Goal: Information Seeking & Learning: Learn about a topic

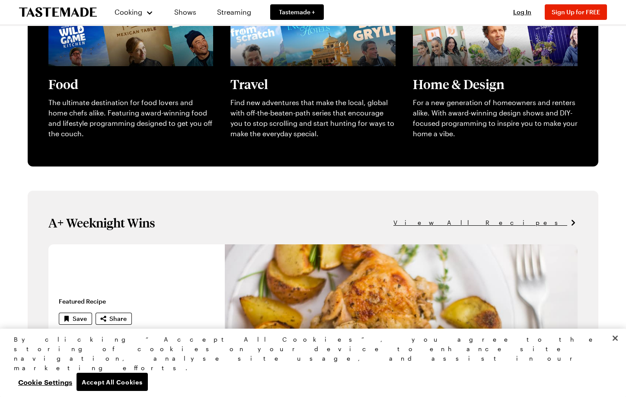
scroll to position [367, 0]
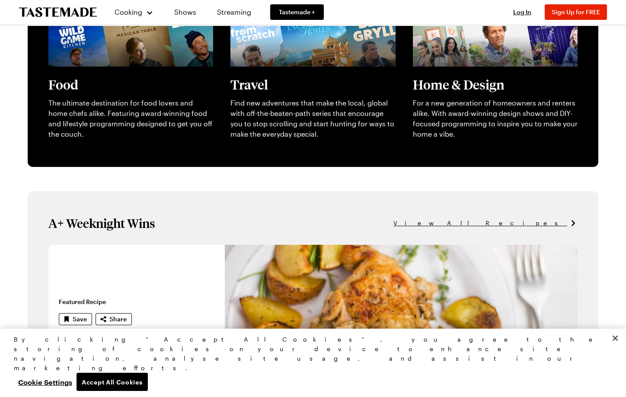
click at [542, 224] on span "View All Recipes" at bounding box center [480, 223] width 174 height 10
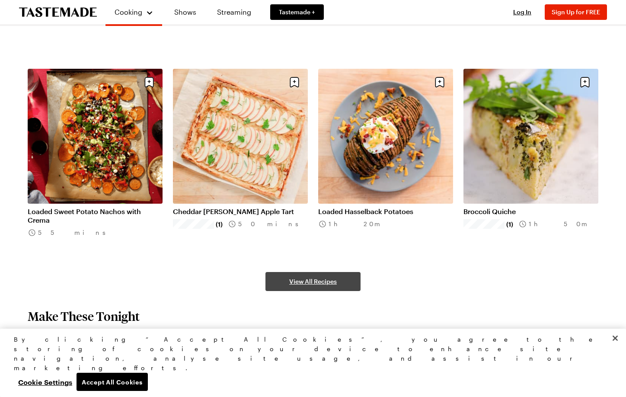
scroll to position [495, 0]
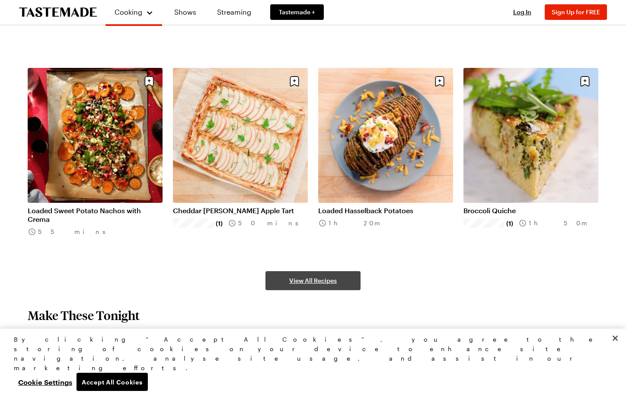
click at [299, 281] on span "View All Recipes" at bounding box center [313, 280] width 48 height 9
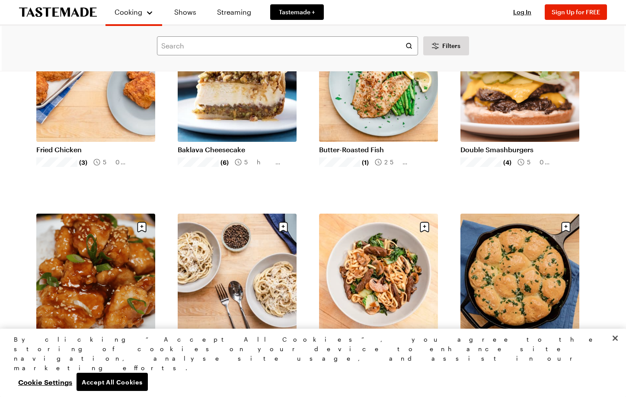
scroll to position [871, 0]
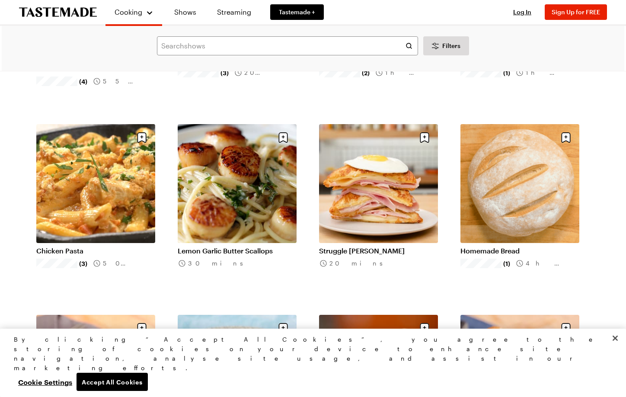
scroll to position [1914, 0]
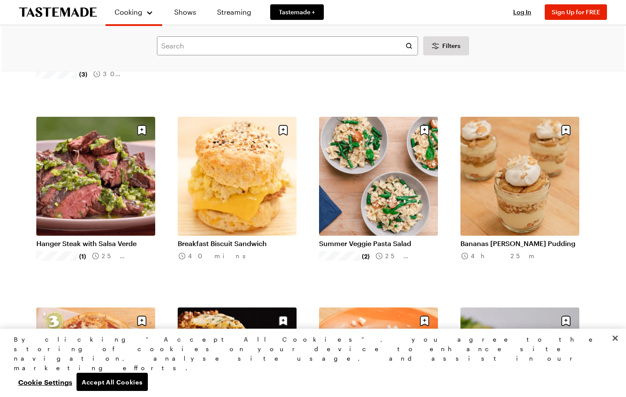
scroll to position [3064, 0]
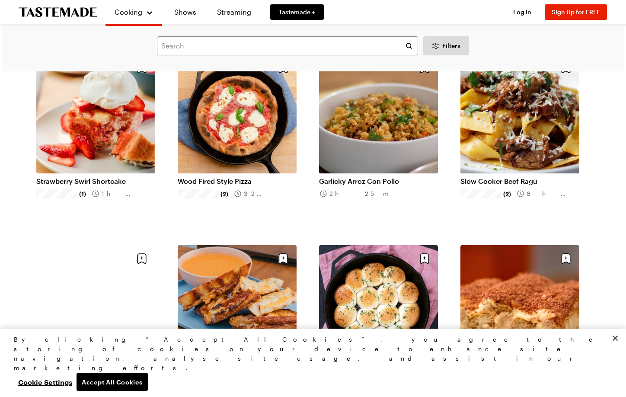
scroll to position [4270, 0]
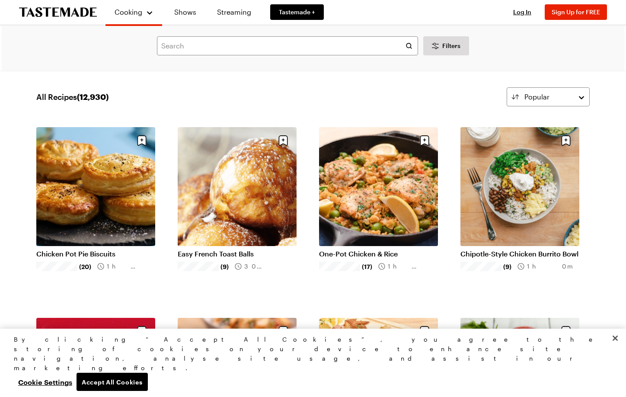
scroll to position [5, 0]
click at [364, 249] on link "One-Pot Chicken & Rice" at bounding box center [378, 253] width 119 height 9
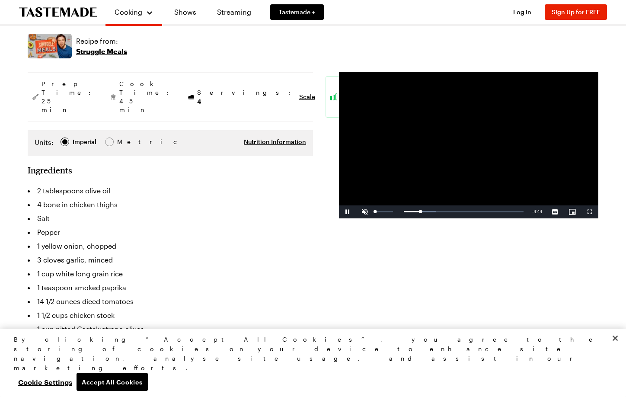
scroll to position [146, 0]
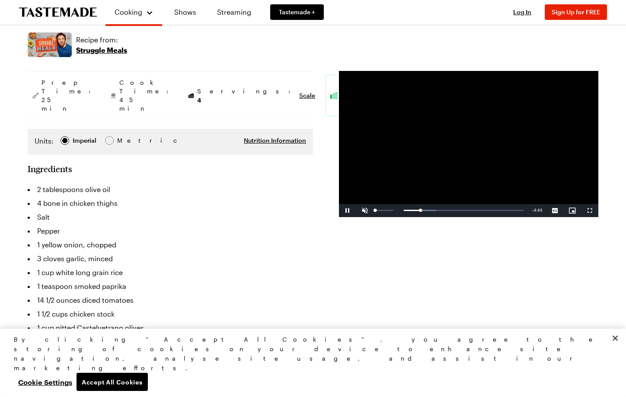
click at [363, 210] on span "Video Player" at bounding box center [364, 210] width 17 height 0
drag, startPoint x: 403, startPoint y: 210, endPoint x: 379, endPoint y: 212, distance: 24.3
click at [379, 211] on div "0:03" at bounding box center [379, 210] width 2 height 2
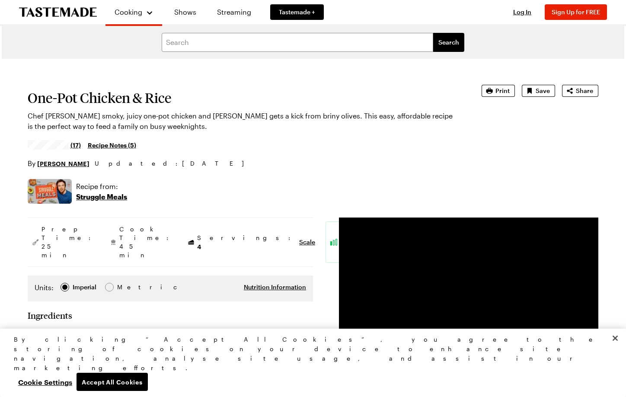
scroll to position [0, 0]
click at [228, 11] on link "Streaming" at bounding box center [233, 12] width 51 height 24
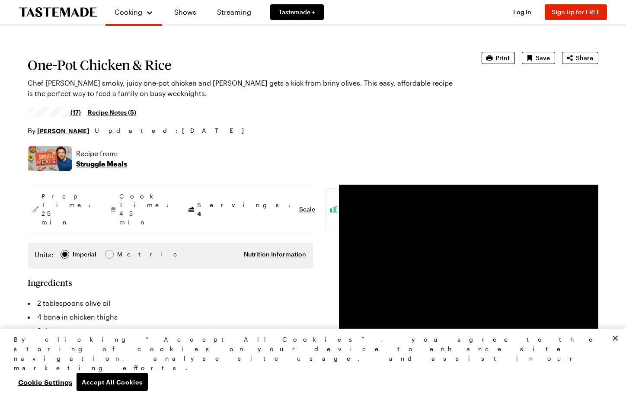
scroll to position [32, 0]
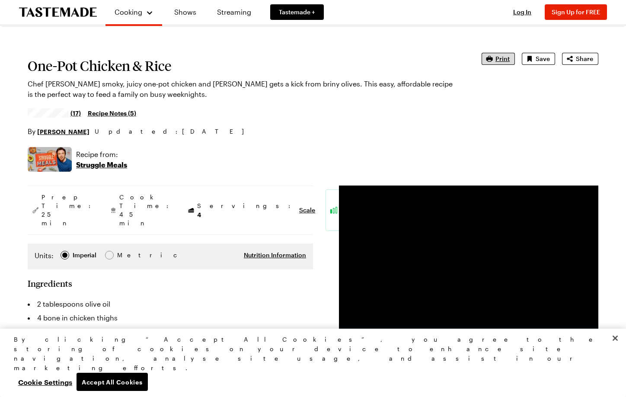
click at [502, 60] on span "Print" at bounding box center [502, 58] width 14 height 9
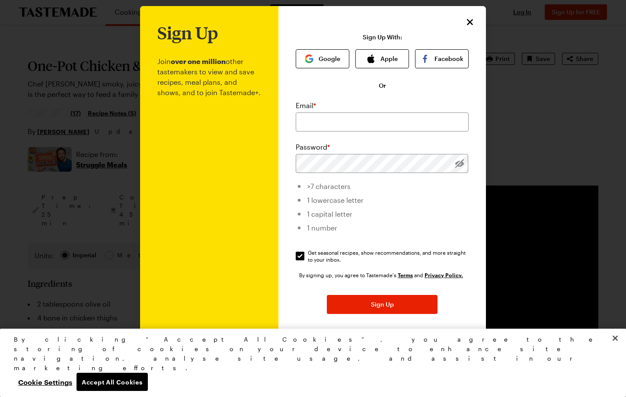
scroll to position [7, 0]
click at [471, 23] on icon "Close" at bounding box center [470, 22] width 6 height 6
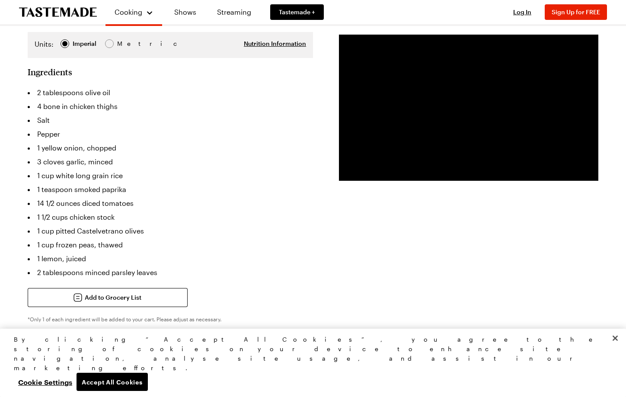
scroll to position [258, 0]
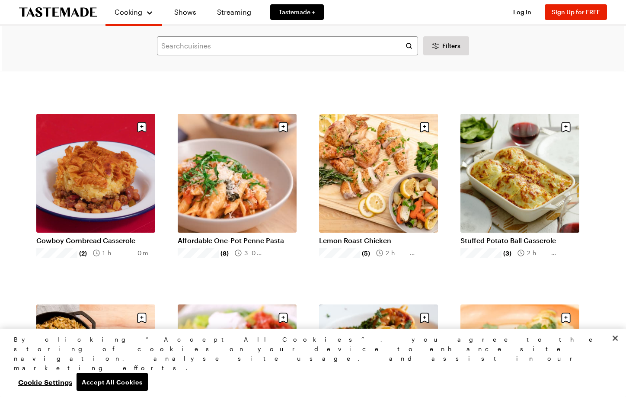
scroll to position [209, 0]
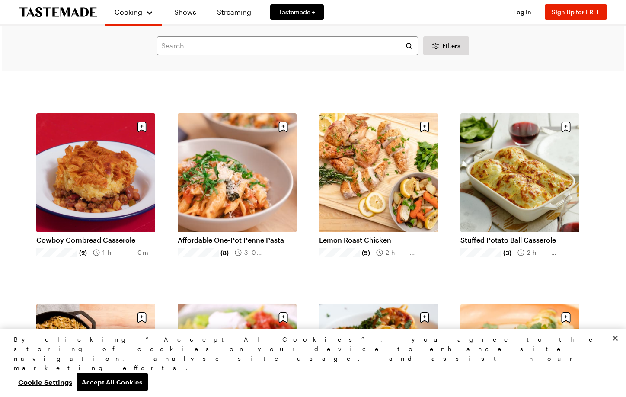
click at [364, 235] on link "Lemon Roast Chicken" at bounding box center [378, 239] width 119 height 9
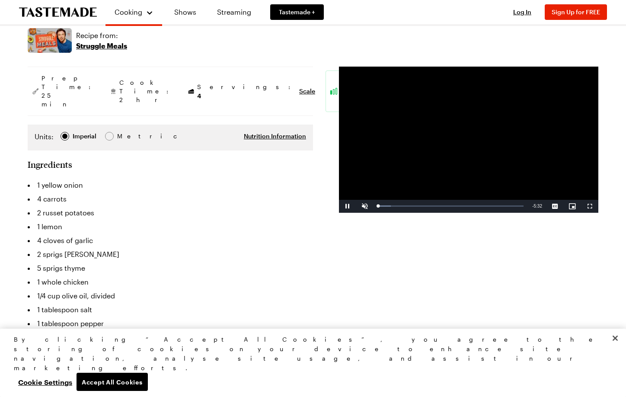
scroll to position [141, 0]
click at [364, 206] on span "Video Player" at bounding box center [364, 206] width 17 height 0
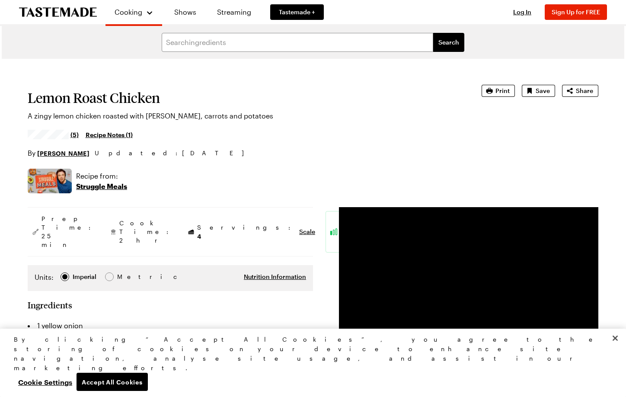
scroll to position [0, 0]
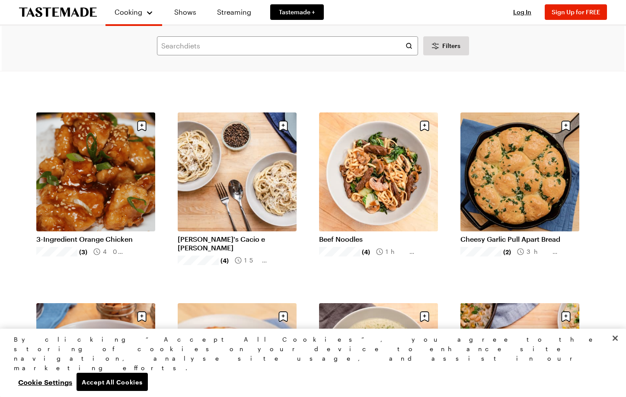
scroll to position [975, 0]
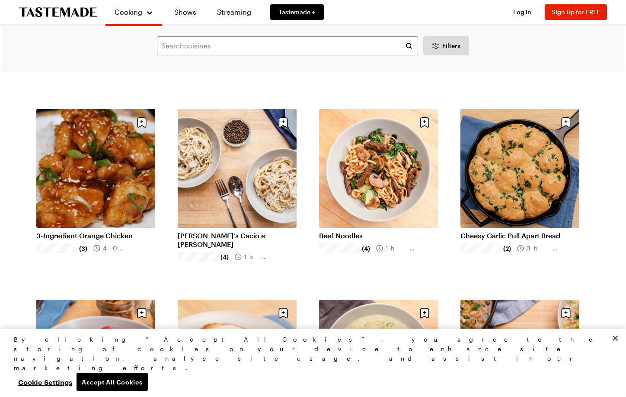
click at [53, 13] on icon "To Tastemade Home Page" at bounding box center [58, 12] width 78 height 10
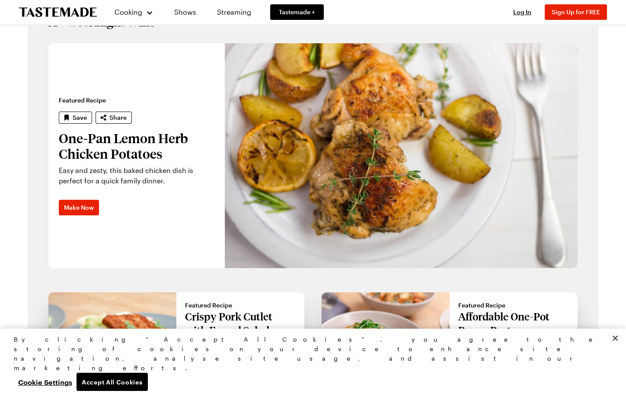
scroll to position [568, 0]
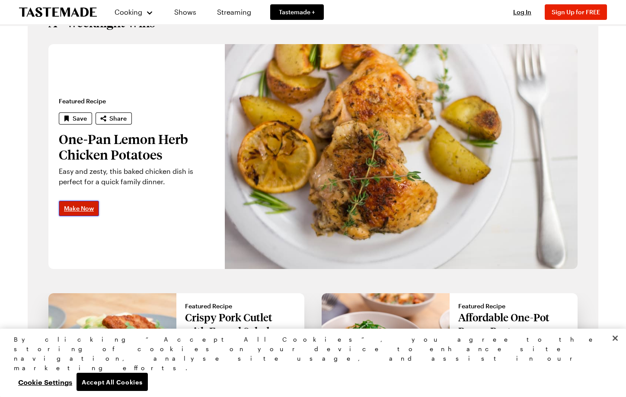
click at [77, 207] on span "Make Now" at bounding box center [79, 208] width 30 height 9
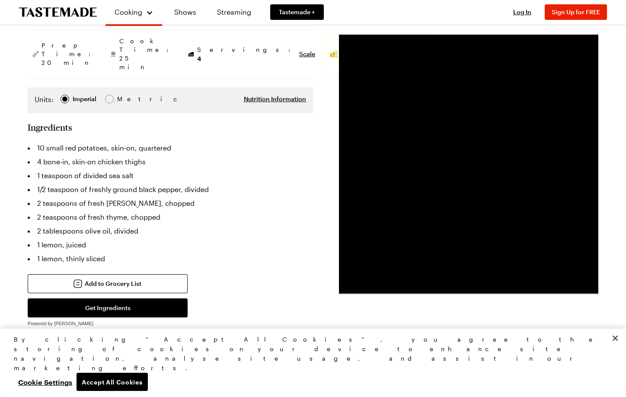
scroll to position [137, 0]
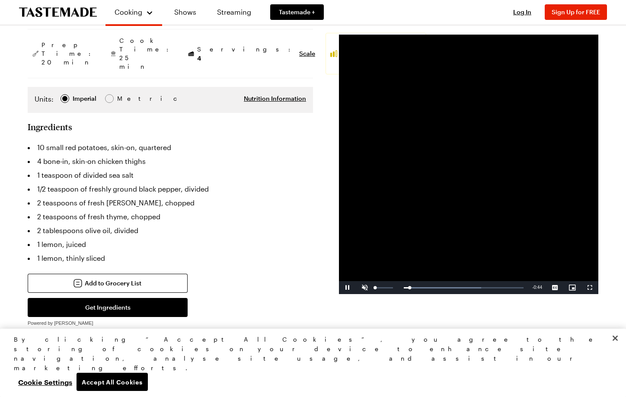
click at [363, 287] on span "Video Player" at bounding box center [364, 287] width 17 height 0
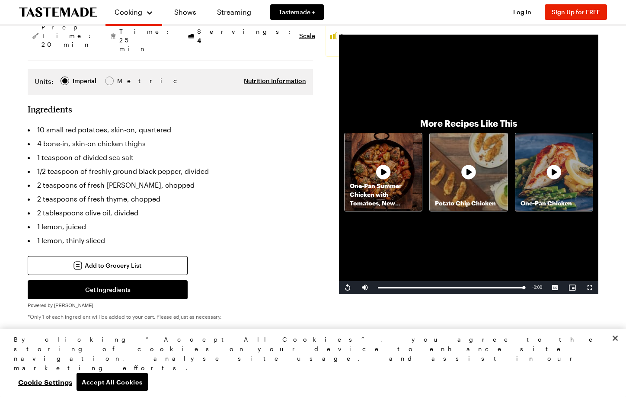
scroll to position [153, 0]
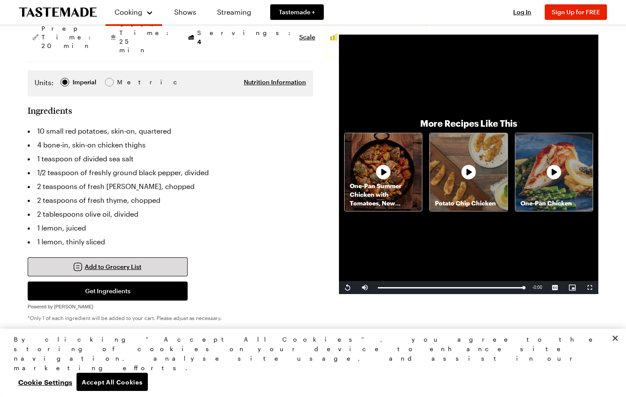
click at [98, 262] on span "Add to Grocery List" at bounding box center [113, 266] width 57 height 9
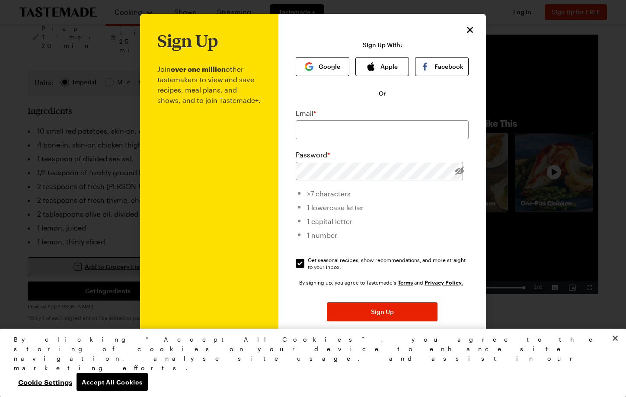
scroll to position [1, 0]
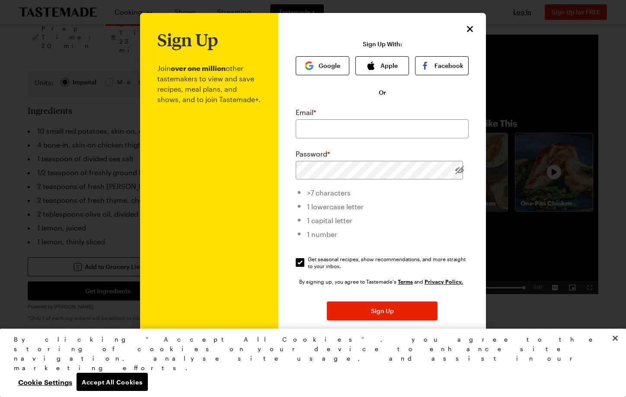
click at [470, 28] on icon "Close" at bounding box center [469, 29] width 10 height 10
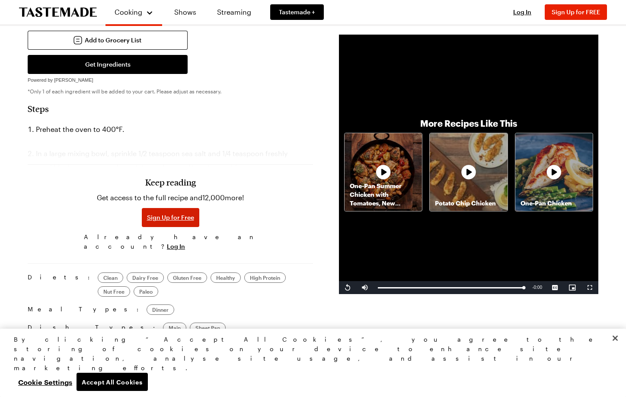
scroll to position [382, 0]
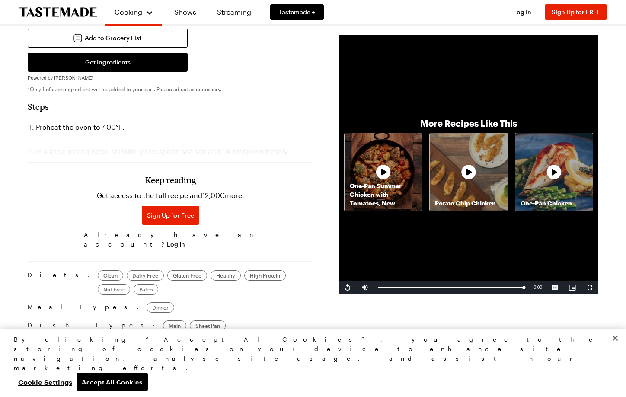
click at [614, 347] on button "Close" at bounding box center [614, 337] width 19 height 19
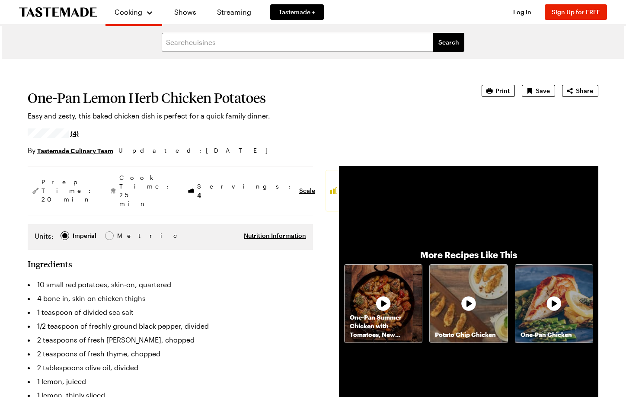
scroll to position [0, 0]
click at [56, 14] on icon "To Tastemade Home Page" at bounding box center [58, 12] width 78 height 10
